Goal: Task Accomplishment & Management: Use online tool/utility

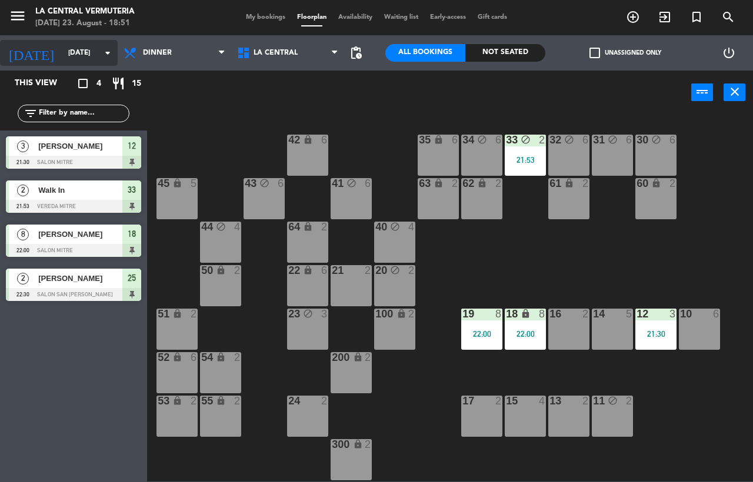
click at [99, 61] on input "[DATE]" at bounding box center [108, 53] width 93 height 20
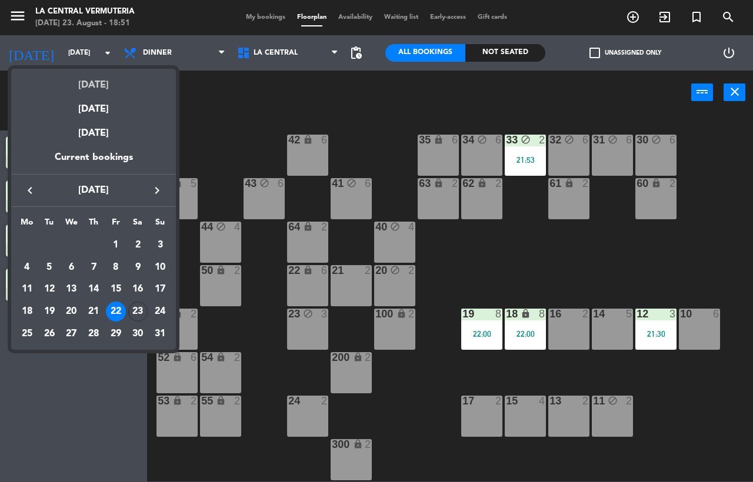
click at [87, 84] on div "[DATE]" at bounding box center [93, 81] width 165 height 24
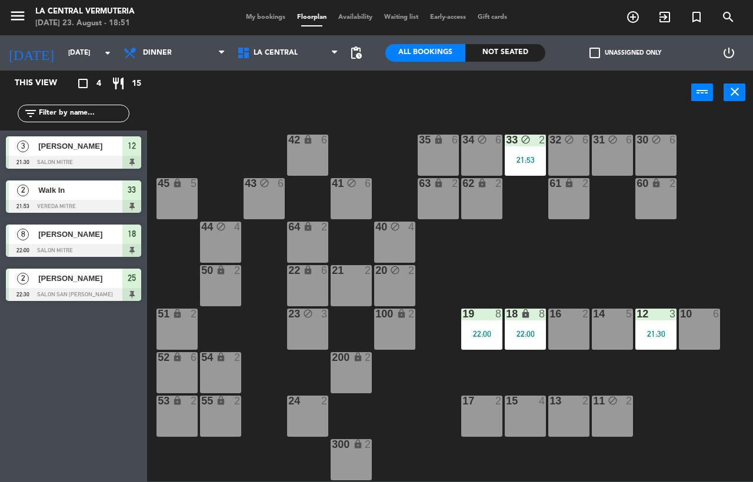
type input "[DATE]"
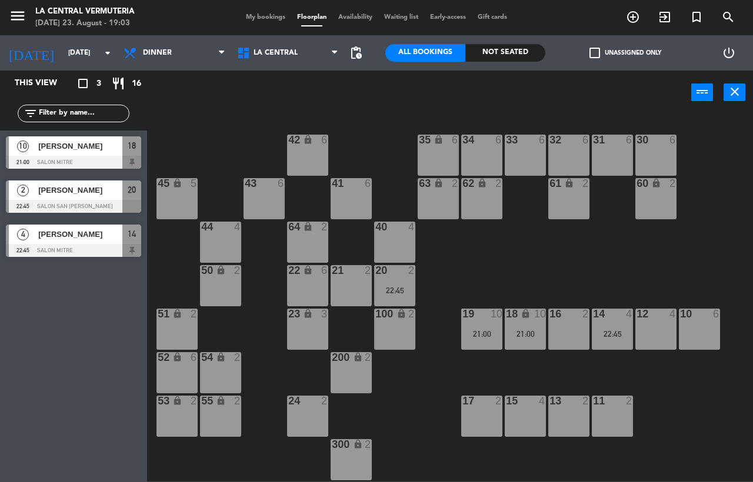
click at [246, 11] on div "menu La Central Vermuteria [DATE] 23. August - 19:03 My bookings Floorplan Avai…" at bounding box center [376, 17] width 753 height 35
drag, startPoint x: 267, startPoint y: 24, endPoint x: 270, endPoint y: 29, distance: 6.1
click at [270, 29] on div "menu La Central Vermuteria [DATE] 23. August - 19:03 My bookings Floorplan Avai…" at bounding box center [376, 17] width 753 height 35
click at [265, 17] on span "My bookings" at bounding box center [265, 17] width 51 height 6
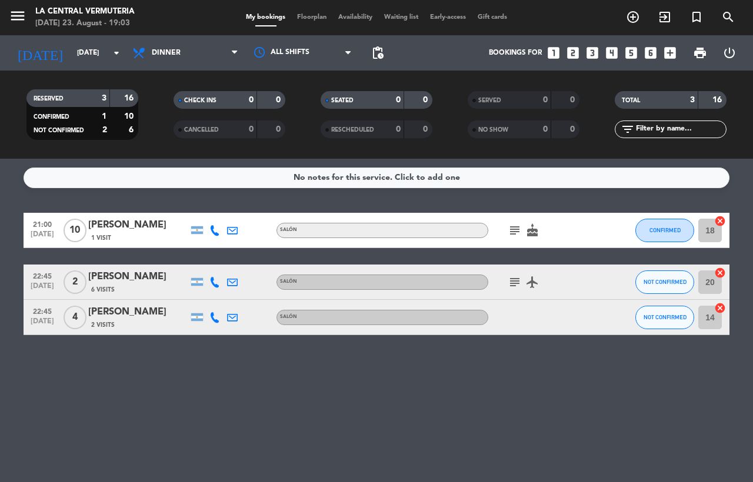
click at [511, 276] on icon "subject" at bounding box center [514, 282] width 14 height 14
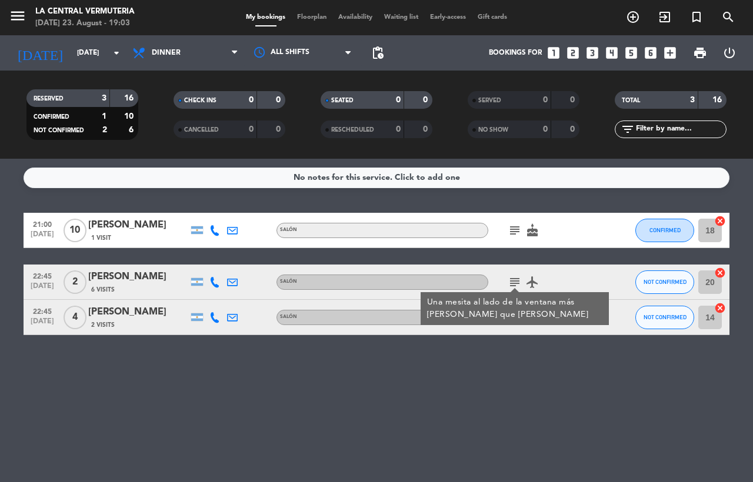
click at [493, 465] on div "No notes for this service. Click to add one 21:00 [DATE] [PERSON_NAME] 1 Visit …" at bounding box center [376, 320] width 753 height 323
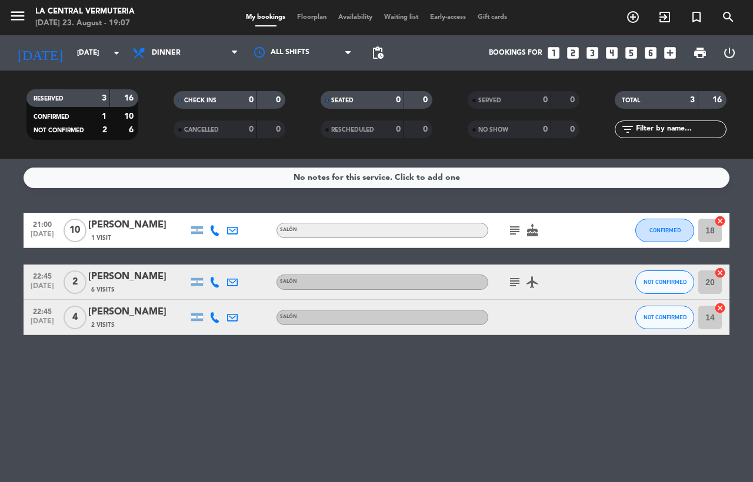
click at [291, 19] on span "Floorplan" at bounding box center [311, 17] width 41 height 6
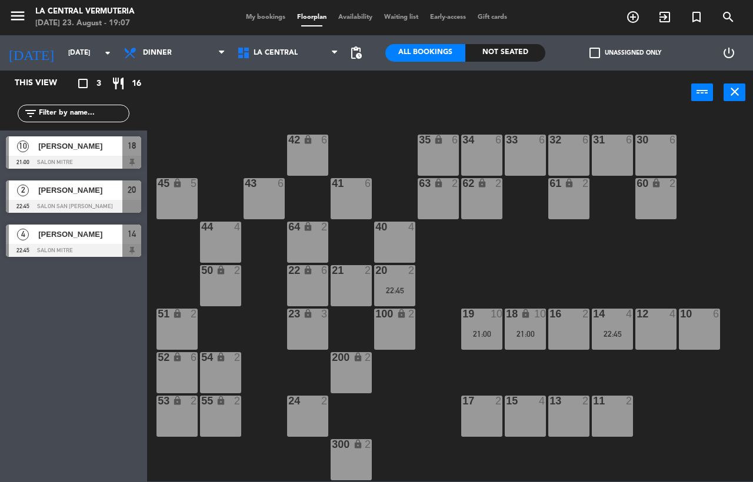
click at [336, 281] on div "21 2" at bounding box center [350, 285] width 41 height 41
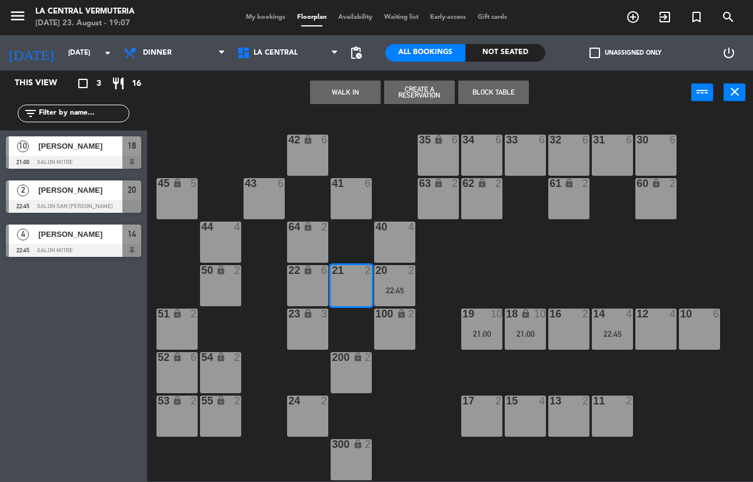
click at [366, 91] on button "WALK IN" at bounding box center [345, 93] width 71 height 24
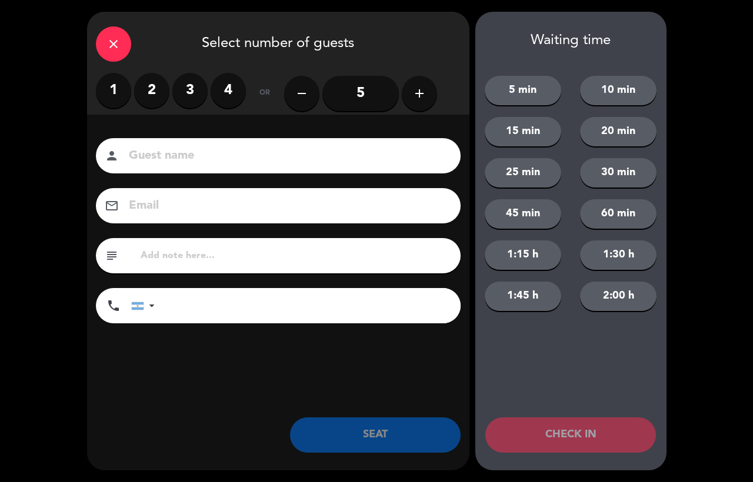
click at [162, 79] on label "2" at bounding box center [151, 90] width 35 height 35
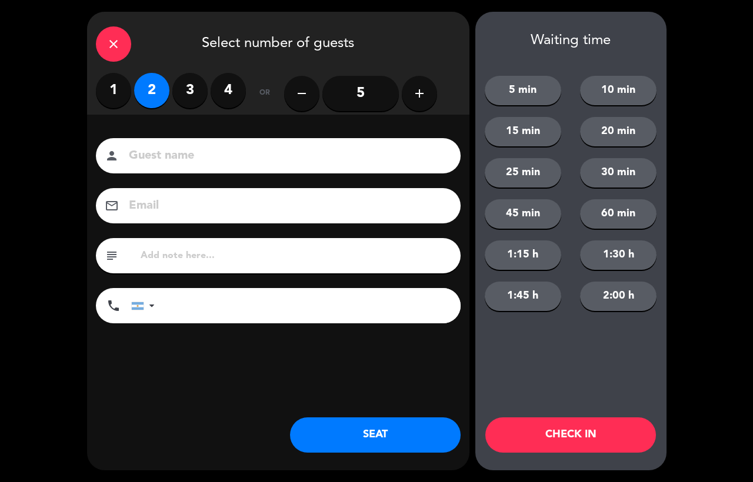
click at [373, 447] on button "SEAT" at bounding box center [375, 434] width 171 height 35
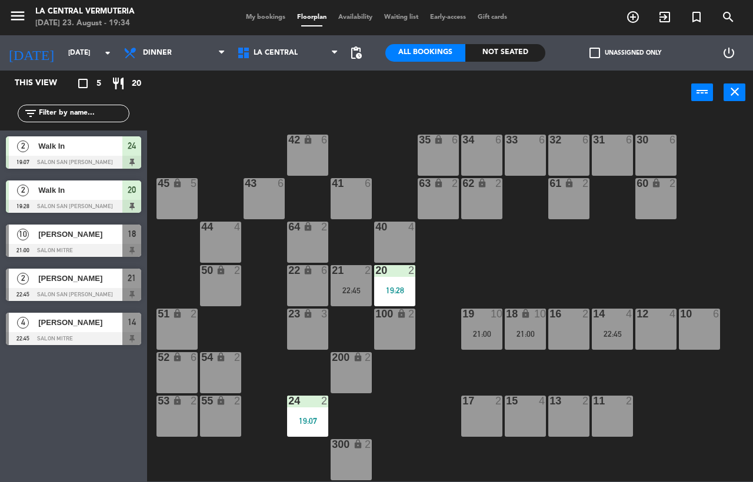
click at [502, 331] on div "21:00" at bounding box center [481, 334] width 41 height 8
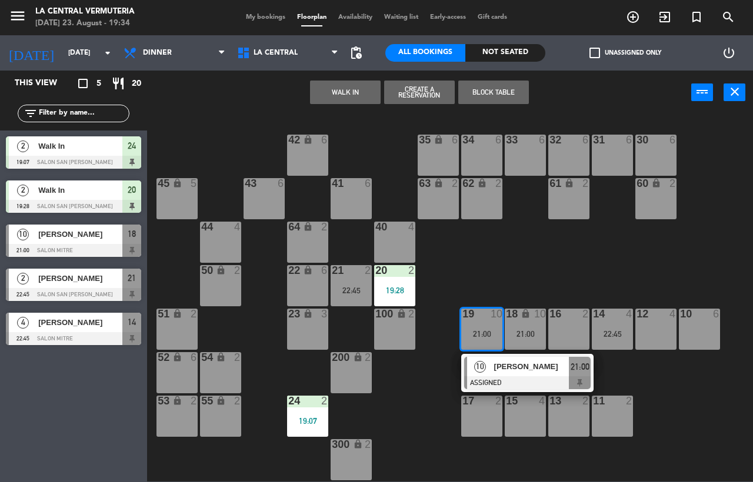
click at [417, 358] on div "42 lock 6 35 lock 6 34 6 33 6 32 6 31 6 30 6 43 6 41 6 60 lock 2 61 lock 2 62 l…" at bounding box center [454, 298] width 598 height 368
